Goal: Information Seeking & Learning: Learn about a topic

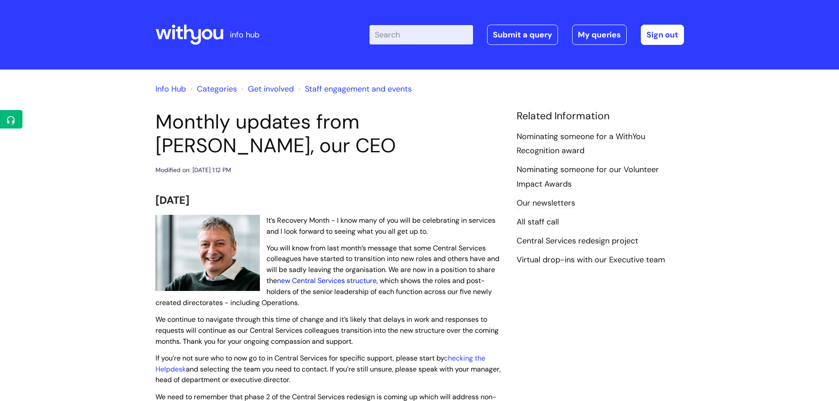
click at [336, 283] on link "new Central Services structure" at bounding box center [327, 280] width 100 height 9
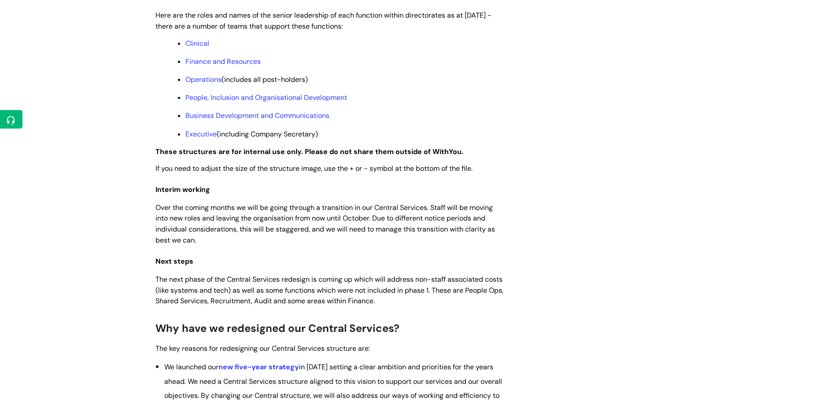
scroll to position [661, 0]
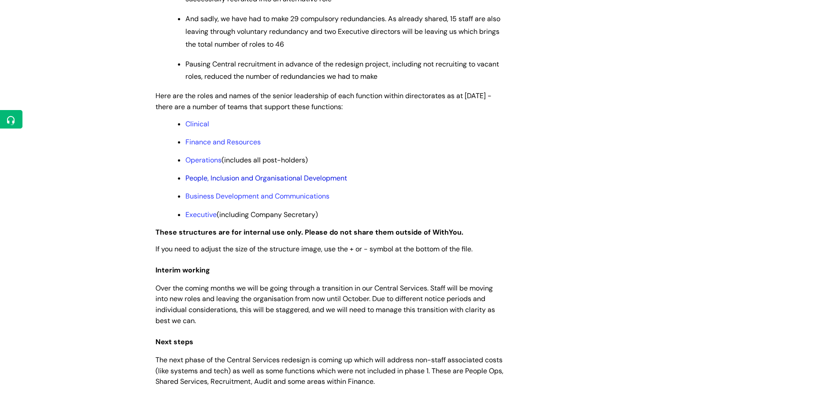
click at [256, 183] on link "People, Inclusion and Organisational Development" at bounding box center [266, 178] width 162 height 9
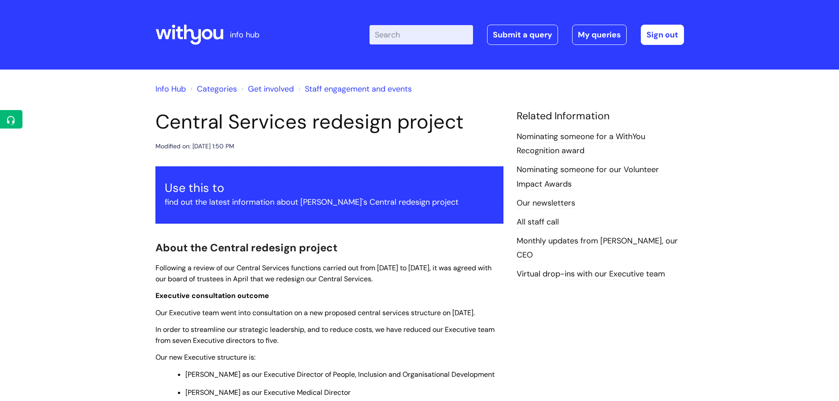
scroll to position [661, 0]
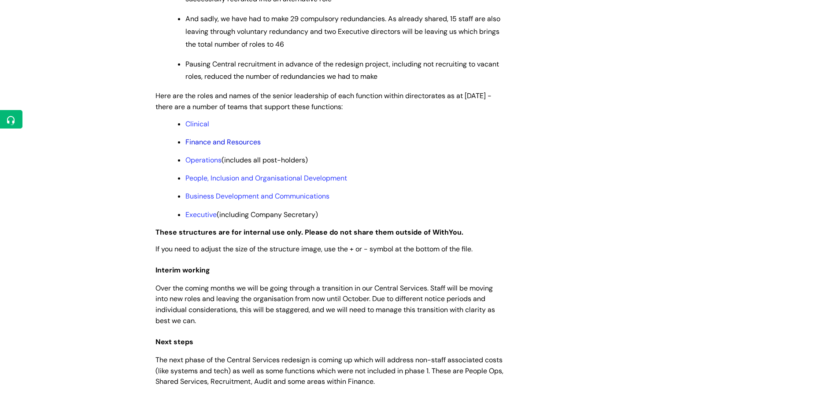
click at [200, 147] on link "Finance and Resources" at bounding box center [222, 141] width 75 height 9
